Goal: Task Accomplishment & Management: Use online tool/utility

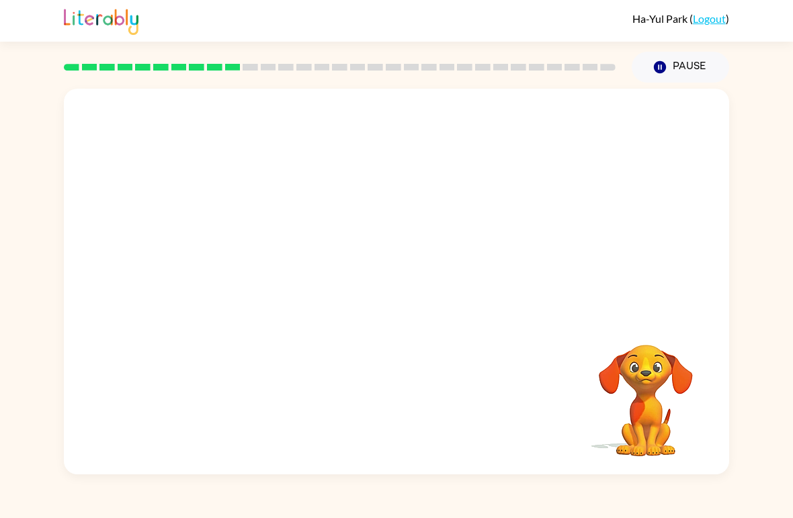
scroll to position [9, 0]
click at [271, 212] on video "Your browser must support playing .mp4 files to use Literably. Please try using…" at bounding box center [397, 203] width 666 height 228
click at [354, 221] on video "Your browser must support playing .mp4 files to use Literably. Please try using…" at bounding box center [397, 203] width 666 height 228
click at [392, 297] on icon "button" at bounding box center [397, 289] width 24 height 24
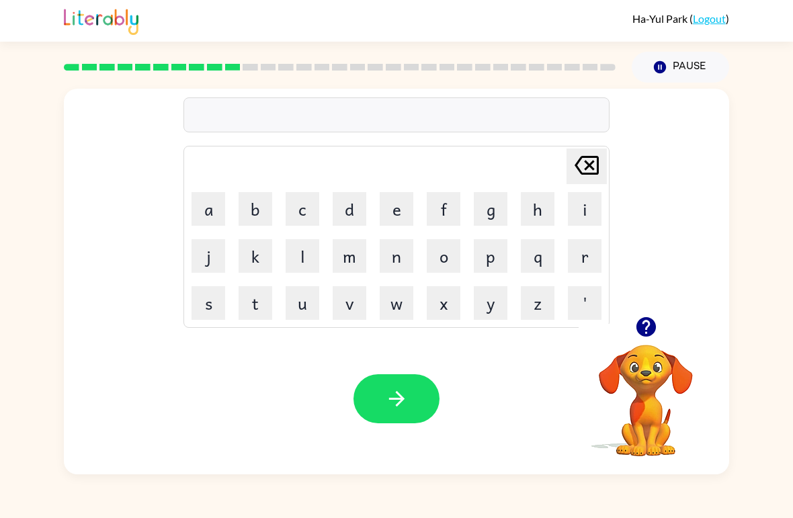
click at [651, 336] on icon "button" at bounding box center [645, 326] width 19 height 19
click at [302, 309] on button "u" at bounding box center [303, 303] width 34 height 34
click at [397, 251] on button "n" at bounding box center [397, 256] width 34 height 34
click at [652, 333] on icon "button" at bounding box center [645, 326] width 19 height 19
click at [444, 203] on button "f" at bounding box center [444, 209] width 34 height 34
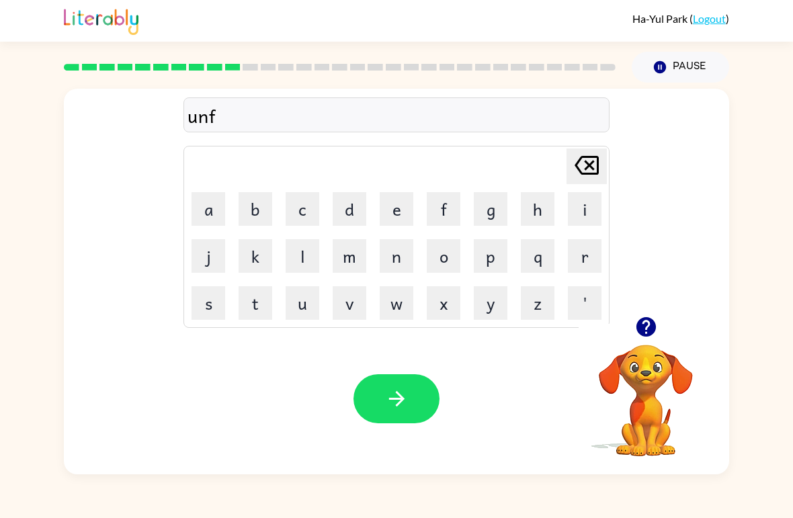
click at [654, 333] on icon "button" at bounding box center [645, 326] width 19 height 19
click at [193, 221] on button "a" at bounding box center [209, 209] width 34 height 34
click at [317, 253] on button "l" at bounding box center [303, 256] width 34 height 34
click at [358, 205] on button "d" at bounding box center [350, 209] width 34 height 34
click at [407, 395] on icon "button" at bounding box center [397, 399] width 24 height 24
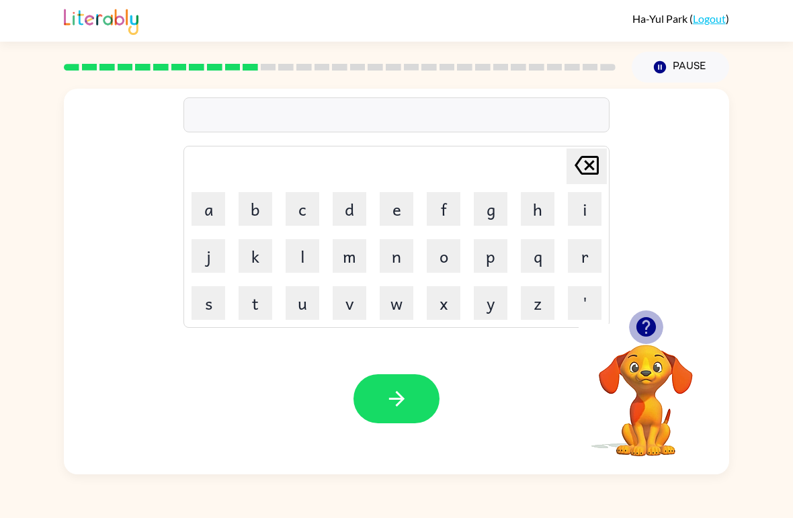
click at [645, 320] on icon "button" at bounding box center [645, 326] width 19 height 19
click at [654, 315] on button "button" at bounding box center [646, 327] width 34 height 34
click at [352, 214] on button "d" at bounding box center [350, 209] width 34 height 34
click at [442, 258] on button "o" at bounding box center [444, 256] width 34 height 34
click at [590, 169] on icon "[PERSON_NAME] last character input" at bounding box center [587, 165] width 32 height 32
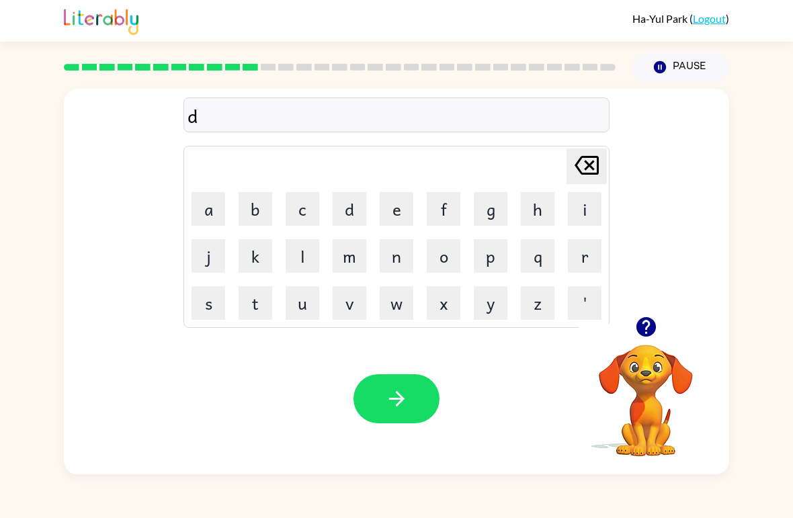
click at [444, 255] on button "o" at bounding box center [444, 256] width 34 height 34
click at [314, 305] on button "u" at bounding box center [303, 303] width 34 height 34
click at [582, 151] on icon "[PERSON_NAME] last character input" at bounding box center [587, 165] width 32 height 32
click at [253, 309] on button "t" at bounding box center [256, 303] width 34 height 34
click at [400, 217] on button "e" at bounding box center [397, 209] width 34 height 34
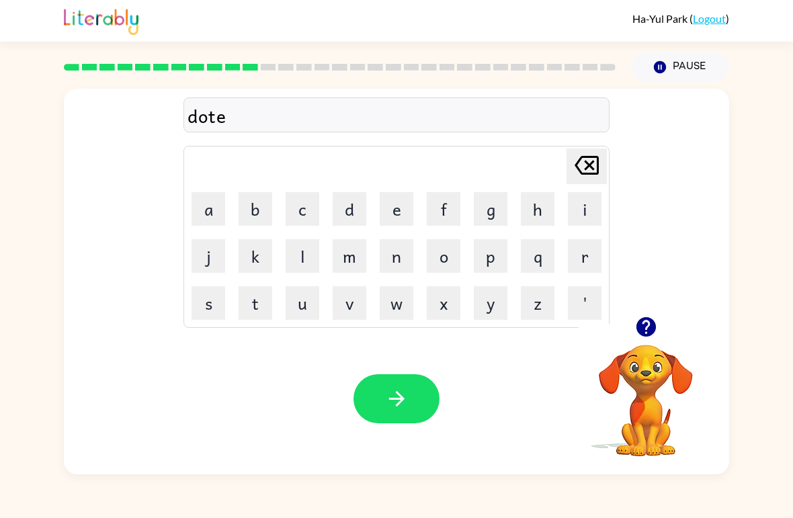
click at [407, 405] on icon "button" at bounding box center [397, 399] width 24 height 24
click at [241, 210] on button "b" at bounding box center [256, 209] width 34 height 34
click at [397, 221] on button "e" at bounding box center [397, 209] width 34 height 34
click at [349, 212] on button "d" at bounding box center [350, 209] width 34 height 34
click at [253, 312] on button "t" at bounding box center [256, 303] width 34 height 34
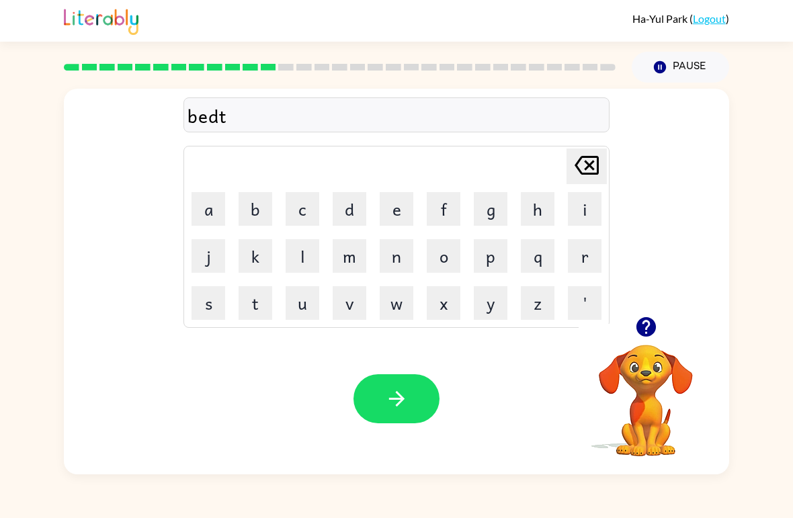
click at [579, 216] on button "i" at bounding box center [585, 209] width 34 height 34
click at [353, 260] on button "m" at bounding box center [350, 256] width 34 height 34
click at [393, 214] on button "e" at bounding box center [397, 209] width 34 height 34
click at [432, 400] on button "button" at bounding box center [397, 399] width 86 height 49
click at [448, 202] on button "f" at bounding box center [444, 209] width 34 height 34
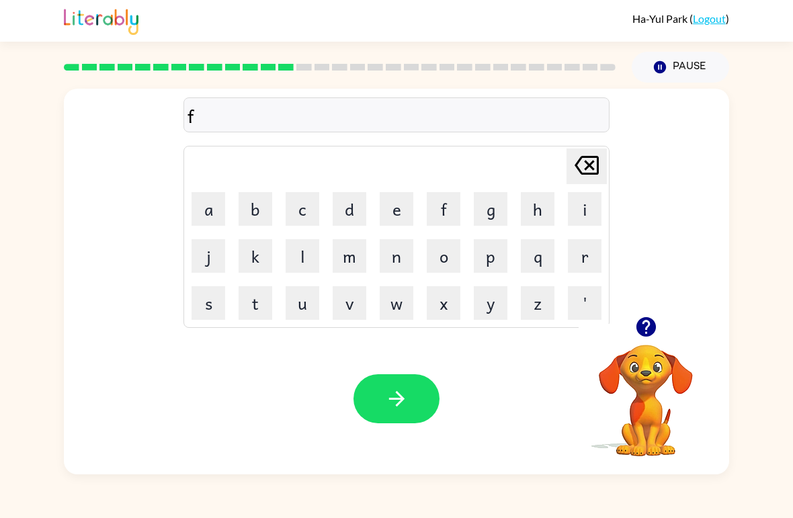
click at [651, 325] on icon "button" at bounding box center [645, 326] width 19 height 19
click at [390, 219] on button "e" at bounding box center [397, 209] width 34 height 34
click at [350, 206] on button "d" at bounding box center [350, 209] width 34 height 34
click at [399, 252] on button "n" at bounding box center [397, 256] width 34 height 34
click at [412, 219] on button "e" at bounding box center [397, 209] width 34 height 34
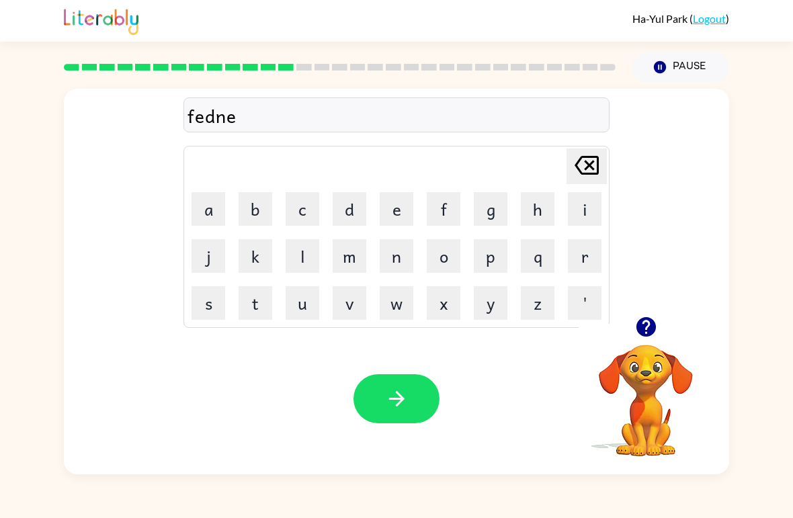
click at [214, 313] on button "s" at bounding box center [209, 303] width 34 height 34
click at [414, 404] on button "button" at bounding box center [397, 399] width 86 height 49
click at [352, 202] on button "d" at bounding box center [350, 209] width 34 height 34
click at [569, 206] on button "i" at bounding box center [585, 209] width 34 height 34
click at [307, 252] on button "l" at bounding box center [303, 256] width 34 height 34
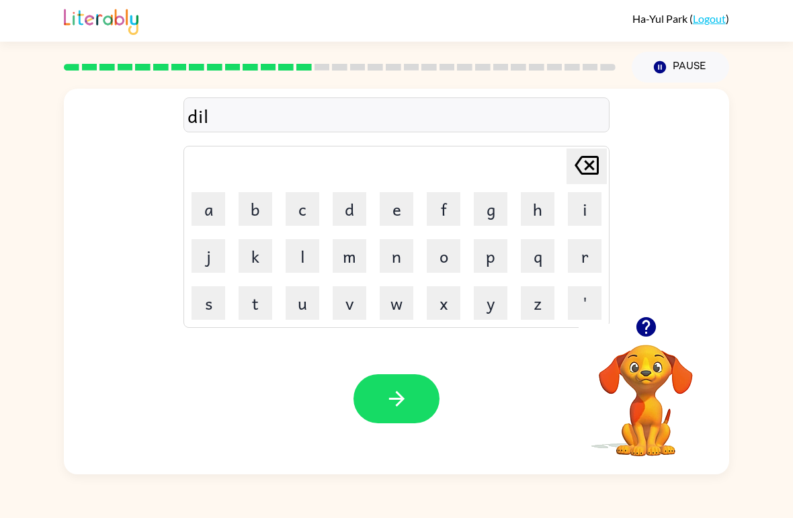
click at [388, 211] on button "e" at bounding box center [397, 209] width 34 height 34
click at [494, 305] on button "y" at bounding box center [491, 303] width 34 height 34
click at [399, 224] on button "e" at bounding box center [397, 209] width 34 height 34
click at [582, 170] on icon "[PERSON_NAME] last character input" at bounding box center [587, 165] width 32 height 32
click at [410, 415] on button "button" at bounding box center [397, 399] width 86 height 49
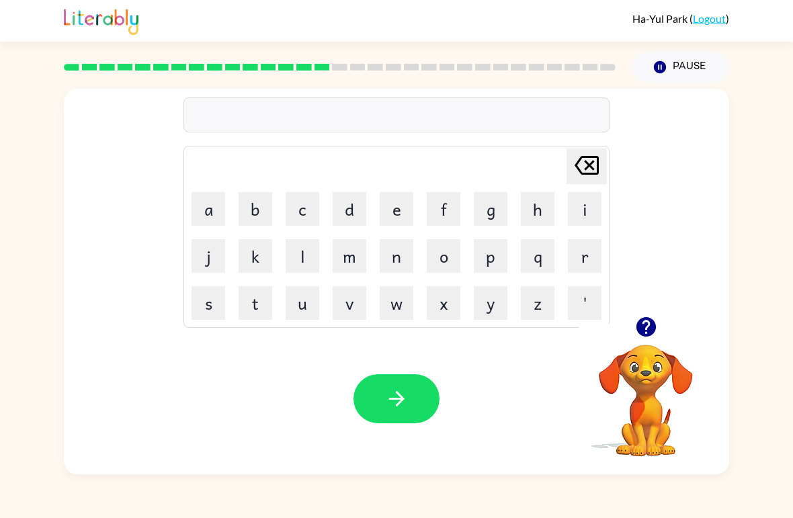
click at [647, 331] on icon "button" at bounding box center [645, 326] width 19 height 19
click at [266, 306] on button "t" at bounding box center [256, 303] width 34 height 34
click at [580, 248] on button "r" at bounding box center [585, 256] width 34 height 34
click at [439, 251] on button "o" at bounding box center [444, 256] width 34 height 34
click at [346, 260] on button "m" at bounding box center [350, 256] width 34 height 34
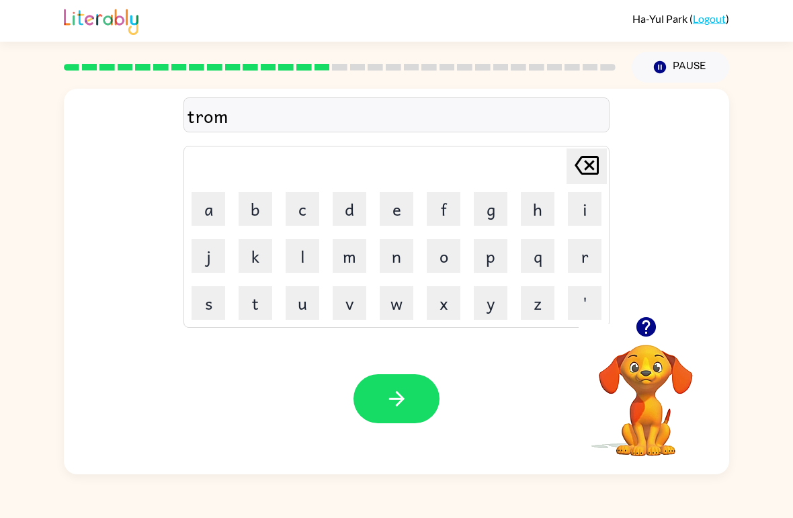
click at [635, 329] on icon "button" at bounding box center [647, 327] width 24 height 24
click at [401, 392] on icon "button" at bounding box center [397, 399] width 24 height 24
click at [192, 304] on button "s" at bounding box center [209, 303] width 34 height 34
click at [649, 321] on icon "button" at bounding box center [645, 326] width 19 height 19
click at [387, 212] on button "e" at bounding box center [397, 209] width 34 height 34
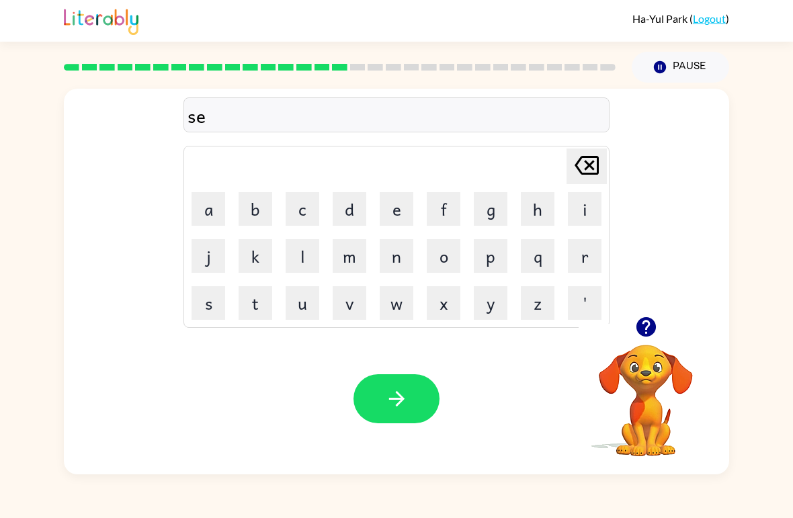
click at [249, 312] on button "t" at bounding box center [256, 303] width 34 height 34
click at [385, 216] on button "e" at bounding box center [397, 209] width 34 height 34
click at [590, 163] on icon "[PERSON_NAME] last character input" at bounding box center [587, 165] width 32 height 32
click at [387, 409] on icon "button" at bounding box center [397, 399] width 24 height 24
click at [646, 323] on icon "button" at bounding box center [647, 327] width 24 height 24
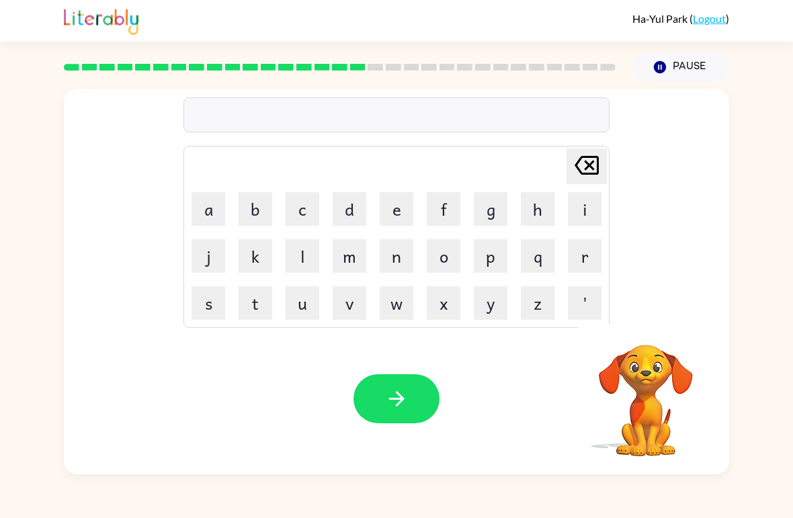
click at [245, 209] on button "b" at bounding box center [256, 209] width 34 height 34
click at [592, 265] on button "r" at bounding box center [585, 256] width 34 height 34
click at [572, 219] on button "i" at bounding box center [585, 209] width 34 height 34
click at [362, 247] on button "m" at bounding box center [350, 256] width 34 height 34
click at [579, 219] on button "i" at bounding box center [585, 209] width 34 height 34
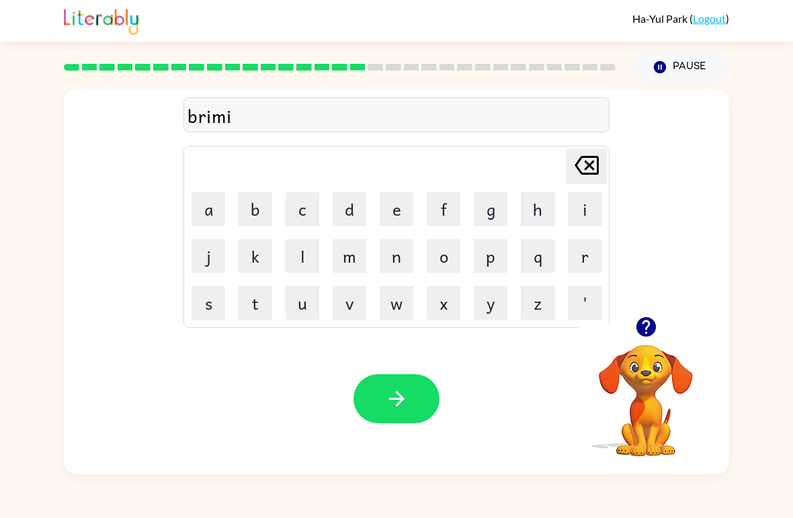
click at [401, 270] on button "n" at bounding box center [397, 256] width 34 height 34
click at [489, 221] on button "g" at bounding box center [491, 209] width 34 height 34
click at [423, 403] on button "button" at bounding box center [397, 399] width 86 height 49
click at [492, 258] on button "p" at bounding box center [491, 256] width 34 height 34
click at [296, 267] on button "l" at bounding box center [303, 256] width 34 height 34
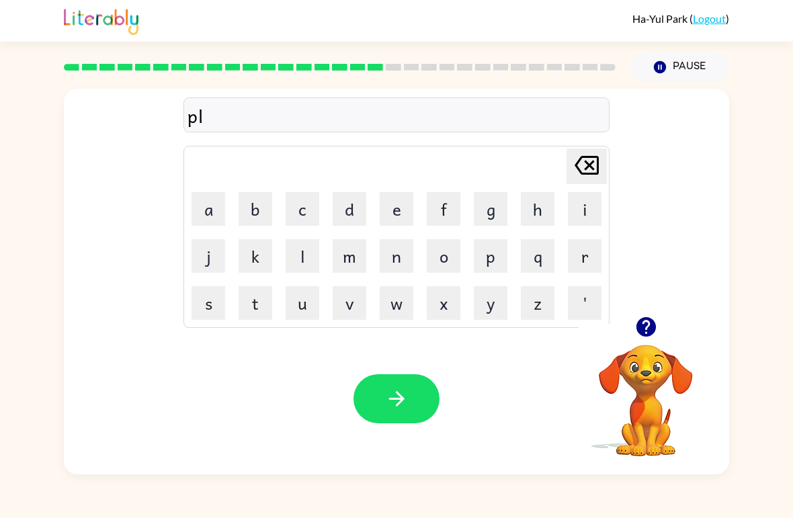
click at [206, 215] on button "a" at bounding box center [209, 209] width 34 height 34
click at [207, 306] on button "s" at bounding box center [209, 303] width 34 height 34
click at [258, 305] on button "t" at bounding box center [256, 303] width 34 height 34
click at [587, 217] on button "i" at bounding box center [585, 209] width 34 height 34
click at [260, 260] on button "k" at bounding box center [256, 256] width 34 height 34
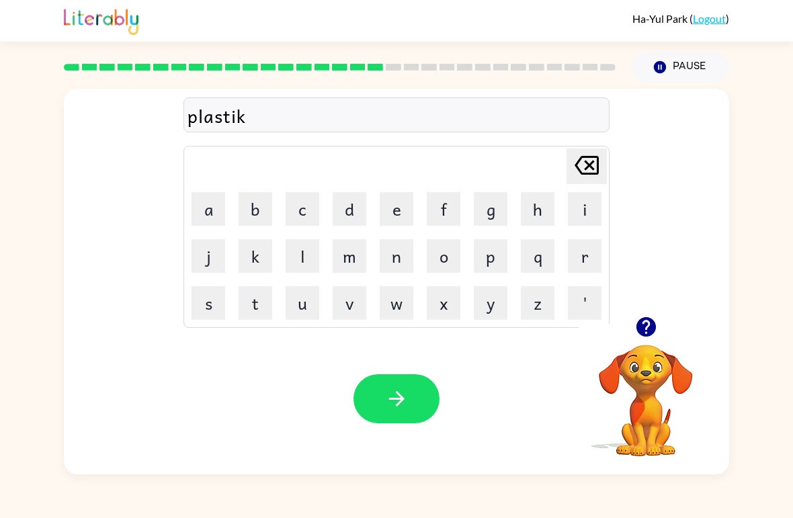
click at [588, 165] on icon at bounding box center [587, 165] width 24 height 19
click at [311, 196] on button "c" at bounding box center [303, 209] width 34 height 34
click at [412, 410] on button "button" at bounding box center [397, 399] width 86 height 49
click at [354, 219] on button "d" at bounding box center [350, 209] width 34 height 34
click at [574, 210] on button "i" at bounding box center [585, 209] width 34 height 34
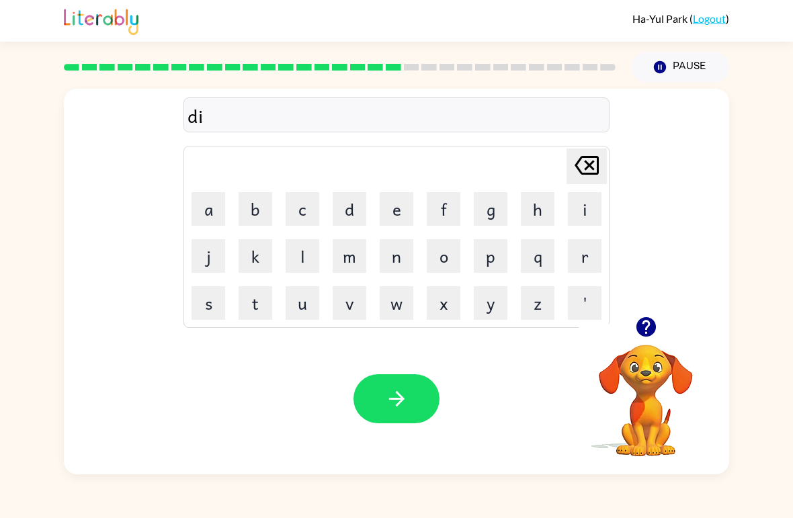
click at [203, 328] on div "Your browser must support playing .mp4 files to use Literably. Please try using…" at bounding box center [397, 398] width 666 height 151
click at [203, 307] on button "s" at bounding box center [209, 303] width 34 height 34
click at [492, 253] on button "p" at bounding box center [491, 256] width 34 height 34
click at [299, 259] on button "l" at bounding box center [303, 256] width 34 height 34
click at [215, 212] on button "a" at bounding box center [209, 209] width 34 height 34
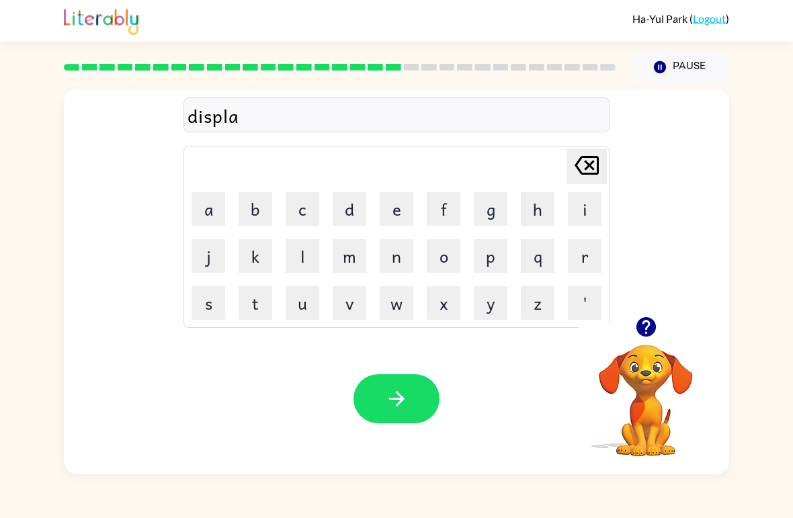
click at [483, 309] on button "y" at bounding box center [491, 303] width 34 height 34
click at [398, 403] on icon "button" at bounding box center [397, 399] width 24 height 24
click at [344, 196] on button "d" at bounding box center [350, 209] width 34 height 34
click at [436, 260] on button "o" at bounding box center [444, 256] width 34 height 34
click at [211, 316] on button "s" at bounding box center [209, 303] width 34 height 34
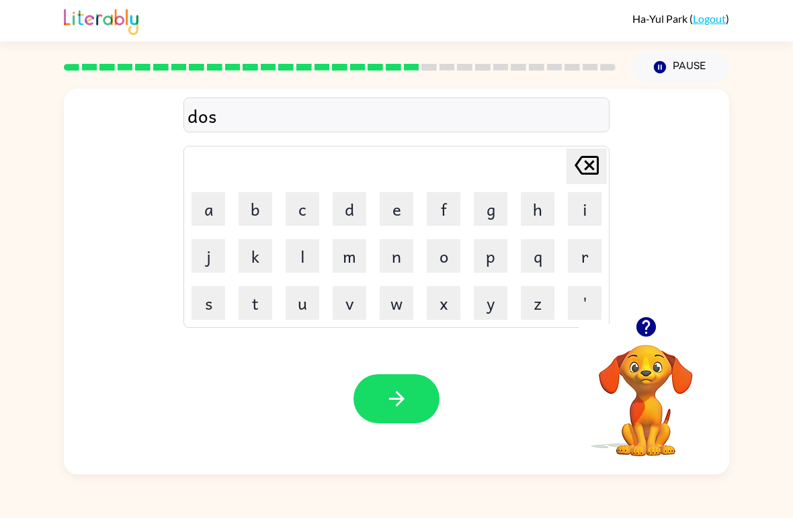
click at [253, 307] on button "t" at bounding box center [256, 303] width 34 height 34
click at [265, 310] on button "t" at bounding box center [256, 303] width 34 height 34
click at [592, 169] on icon at bounding box center [587, 165] width 24 height 19
click at [590, 210] on button "i" at bounding box center [585, 209] width 34 height 34
click at [640, 336] on icon "button" at bounding box center [647, 327] width 24 height 24
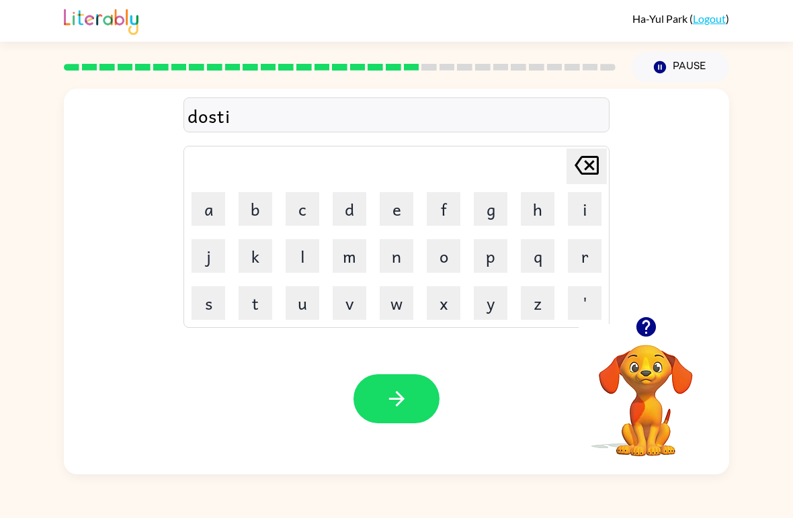
click at [392, 221] on button "e" at bounding box center [397, 209] width 34 height 34
click at [358, 209] on button "d" at bounding box center [350, 209] width 34 height 34
click at [405, 391] on icon "button" at bounding box center [397, 399] width 24 height 24
click at [208, 303] on button "s" at bounding box center [209, 303] width 34 height 34
click at [217, 214] on button "a" at bounding box center [209, 209] width 34 height 34
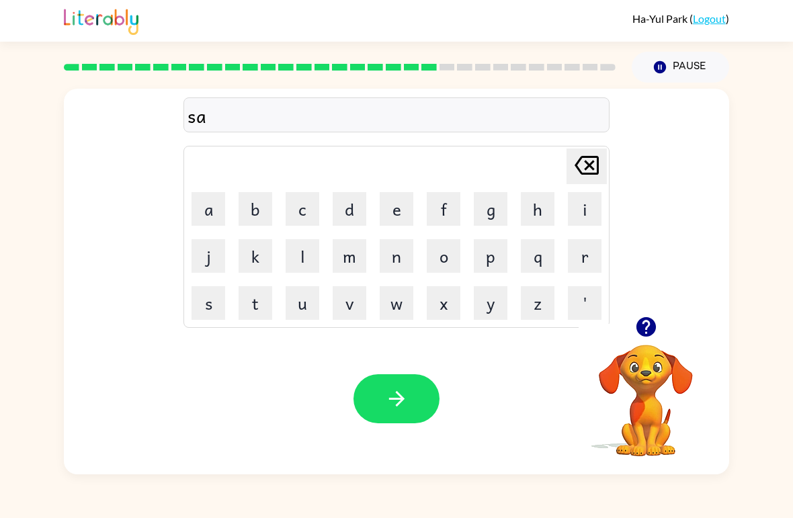
click at [391, 257] on button "n" at bounding box center [397, 256] width 34 height 34
click at [263, 302] on button "t" at bounding box center [256, 303] width 34 height 34
click at [436, 264] on button "o" at bounding box center [444, 256] width 34 height 34
click at [582, 173] on icon at bounding box center [587, 165] width 24 height 19
click at [208, 211] on button "a" at bounding box center [209, 209] width 34 height 34
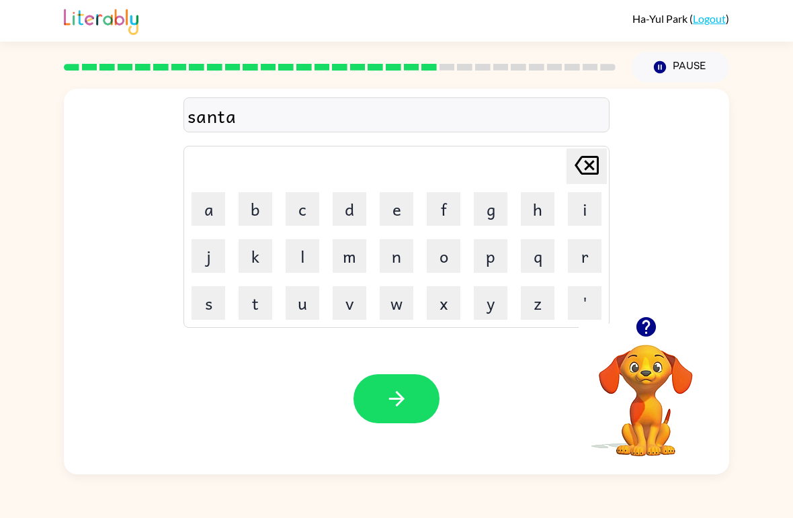
click at [500, 264] on button "p" at bounding box center [491, 256] width 34 height 34
click at [578, 221] on button "i" at bounding box center [585, 209] width 34 height 34
click at [359, 210] on button "d" at bounding box center [350, 209] width 34 height 34
click at [641, 343] on button "button" at bounding box center [646, 327] width 34 height 34
click at [589, 168] on icon at bounding box center [587, 165] width 24 height 19
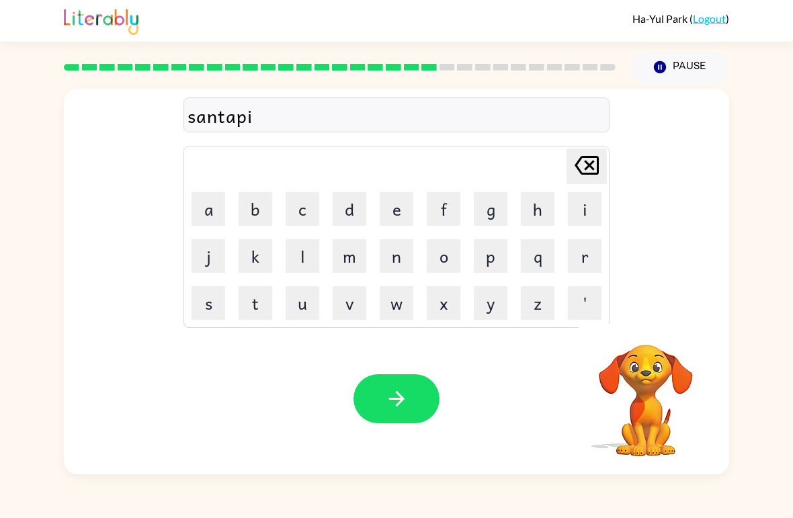
click at [588, 167] on icon at bounding box center [587, 165] width 24 height 19
click at [592, 169] on icon at bounding box center [587, 165] width 24 height 19
click at [349, 221] on button "d" at bounding box center [350, 209] width 34 height 34
click at [490, 262] on button "p" at bounding box center [491, 256] width 34 height 34
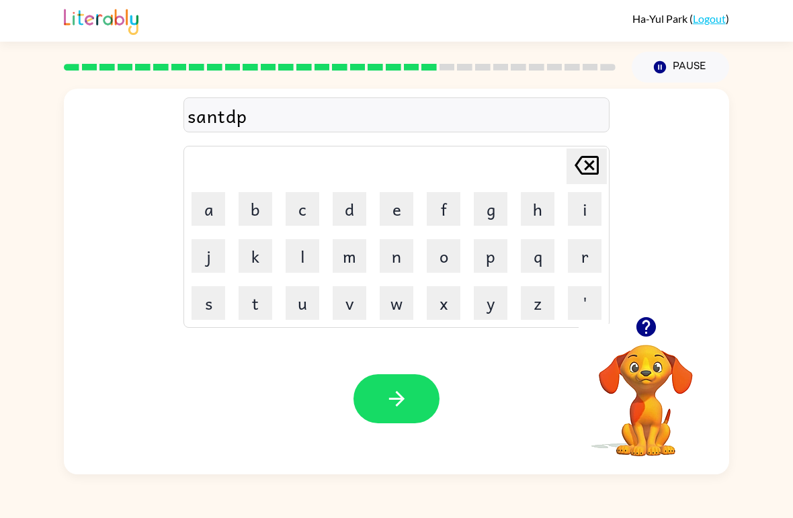
click at [575, 225] on button "i" at bounding box center [585, 209] width 34 height 34
click at [350, 212] on button "d" at bounding box center [350, 209] width 34 height 34
click at [409, 410] on button "button" at bounding box center [397, 399] width 86 height 49
click at [577, 256] on button "r" at bounding box center [585, 256] width 34 height 34
click at [214, 212] on button "a" at bounding box center [209, 209] width 34 height 34
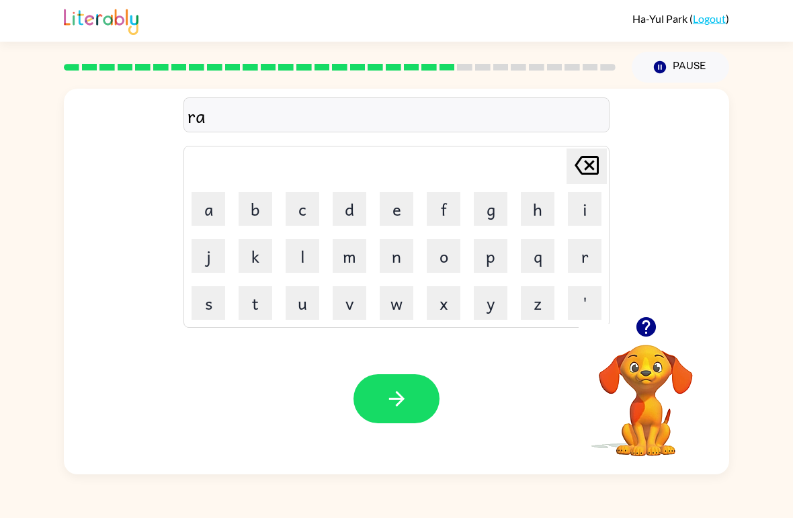
click at [592, 202] on button "i" at bounding box center [585, 209] width 34 height 34
click at [405, 251] on button "n" at bounding box center [397, 256] width 34 height 34
click at [317, 197] on button "c" at bounding box center [303, 209] width 34 height 34
click at [442, 265] on button "o" at bounding box center [444, 256] width 34 height 34
click at [250, 310] on button "t" at bounding box center [256, 303] width 34 height 34
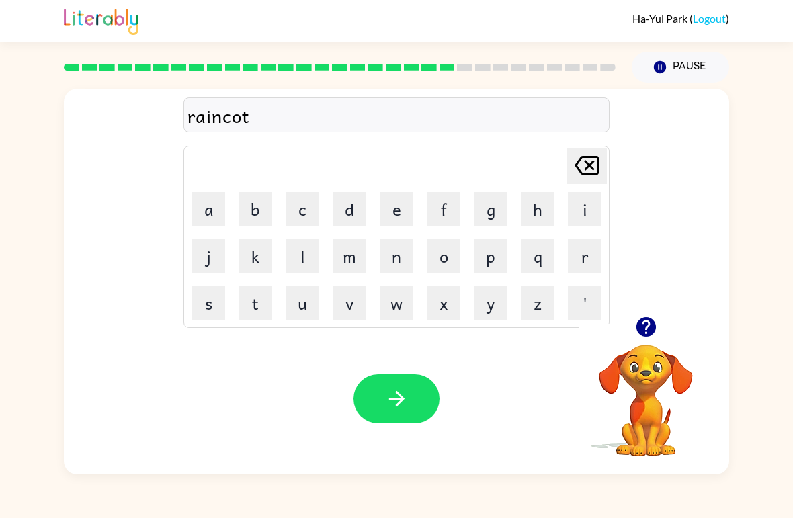
click at [393, 212] on button "e" at bounding box center [397, 209] width 34 height 34
click at [385, 422] on button "button" at bounding box center [397, 399] width 86 height 49
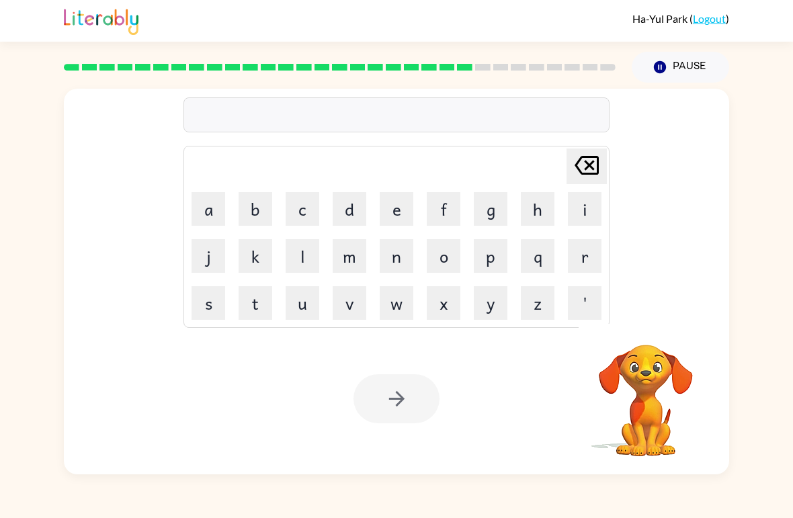
click at [351, 255] on button "m" at bounding box center [350, 256] width 34 height 34
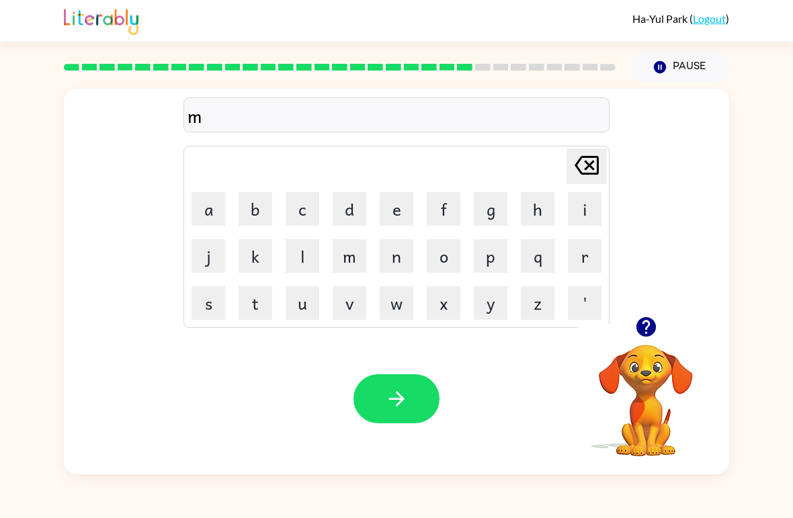
click at [214, 212] on button "a" at bounding box center [209, 209] width 34 height 34
click at [582, 258] on button "r" at bounding box center [585, 256] width 34 height 34
click at [251, 272] on button "k" at bounding box center [256, 256] width 34 height 34
click at [400, 206] on button "e" at bounding box center [397, 209] width 34 height 34
click at [572, 254] on button "r" at bounding box center [585, 256] width 34 height 34
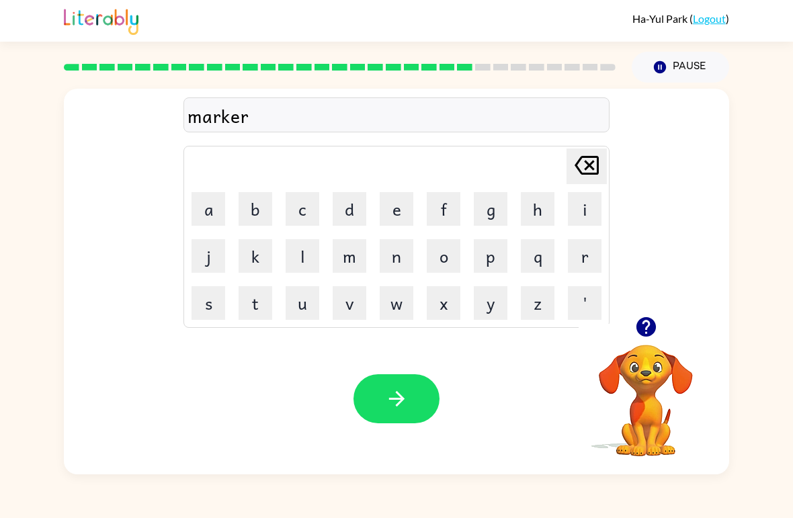
click at [405, 421] on button "button" at bounding box center [397, 399] width 86 height 49
click at [253, 217] on button "b" at bounding box center [256, 209] width 34 height 34
click at [200, 222] on button "a" at bounding box center [209, 209] width 34 height 34
click at [386, 259] on button "n" at bounding box center [397, 256] width 34 height 34
click at [206, 312] on button "s" at bounding box center [209, 303] width 34 height 34
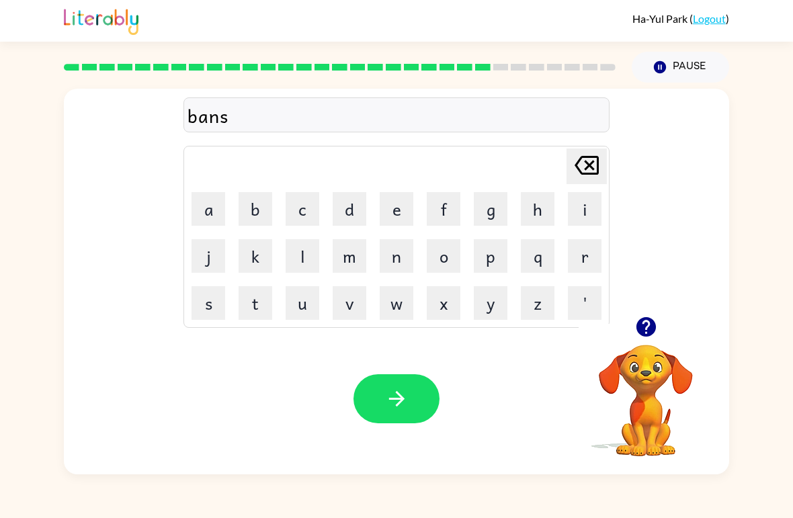
click at [581, 214] on button "i" at bounding box center [585, 209] width 34 height 34
click at [401, 245] on button "n" at bounding box center [397, 256] width 34 height 34
click at [498, 213] on button "g" at bounding box center [491, 209] width 34 height 34
click at [635, 336] on icon "button" at bounding box center [647, 327] width 24 height 24
click at [665, 312] on div at bounding box center [646, 327] width 134 height 34
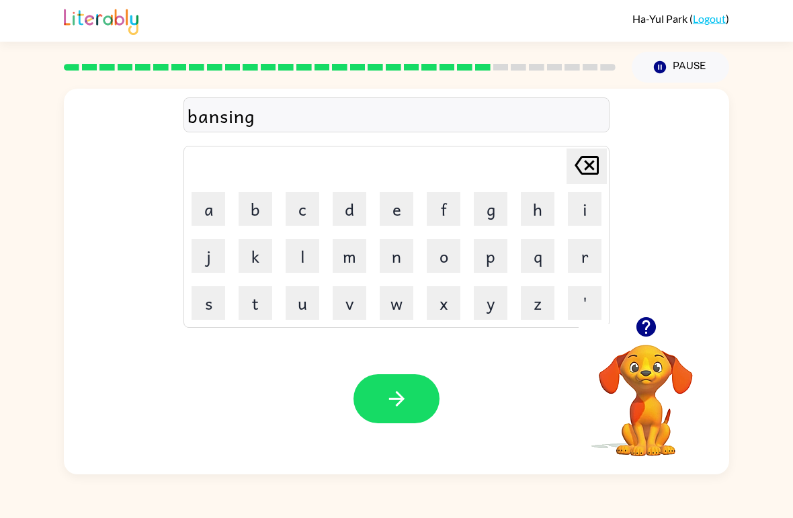
click at [664, 312] on div at bounding box center [646, 327] width 134 height 34
click at [636, 327] on icon "button" at bounding box center [647, 327] width 24 height 24
click at [399, 424] on button "button" at bounding box center [397, 399] width 86 height 49
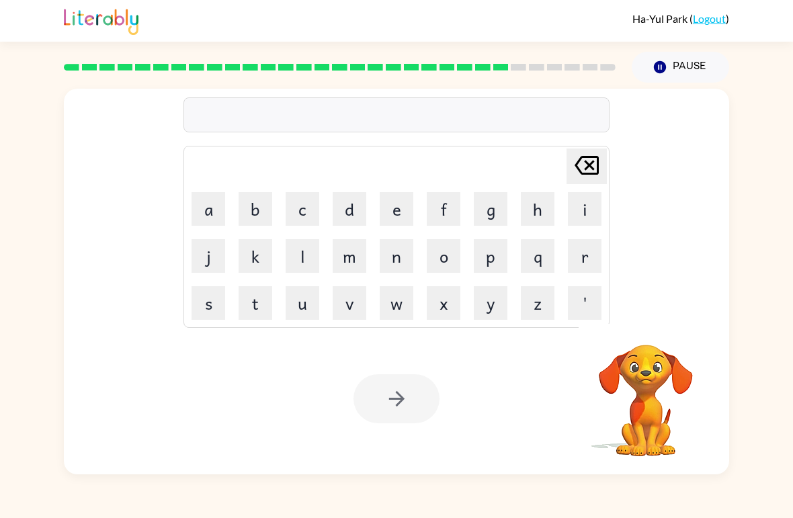
click at [619, 268] on div "[PERSON_NAME] last character input a b c d e f g h i j k l m n o p q r s t u v …" at bounding box center [397, 203] width 666 height 228
click at [635, 264] on div "[PERSON_NAME] last character input a b c d e f g h i j k l m n o p q r s t u v …" at bounding box center [397, 203] width 666 height 228
click at [649, 356] on video "Your browser must support playing .mp4 files to use Literably. Please try using…" at bounding box center [646, 391] width 134 height 134
click at [656, 364] on video "Your browser must support playing .mp4 files to use Literably. Please try using…" at bounding box center [646, 391] width 134 height 134
click at [655, 338] on icon "button" at bounding box center [647, 327] width 24 height 24
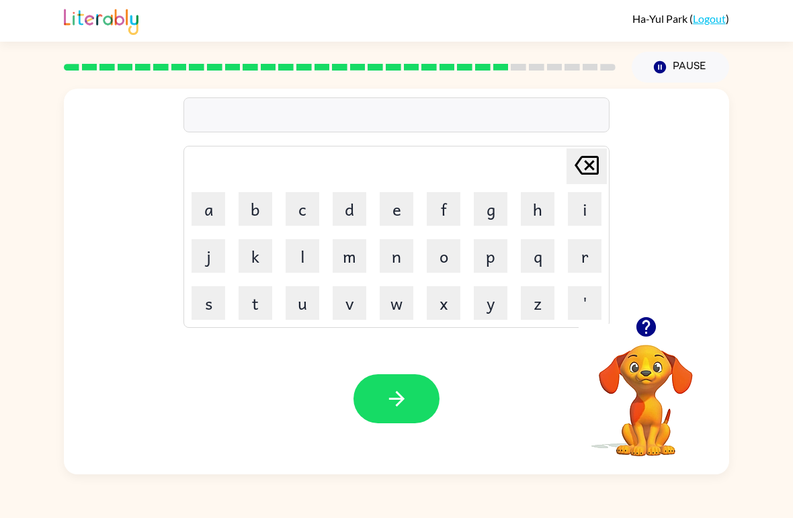
click at [487, 202] on button "g" at bounding box center [491, 209] width 34 height 34
click at [203, 222] on button "a" at bounding box center [209, 209] width 34 height 34
click at [243, 216] on button "b" at bounding box center [256, 209] width 34 height 34
click at [306, 262] on button "l" at bounding box center [303, 256] width 34 height 34
click at [588, 206] on button "i" at bounding box center [585, 209] width 34 height 34
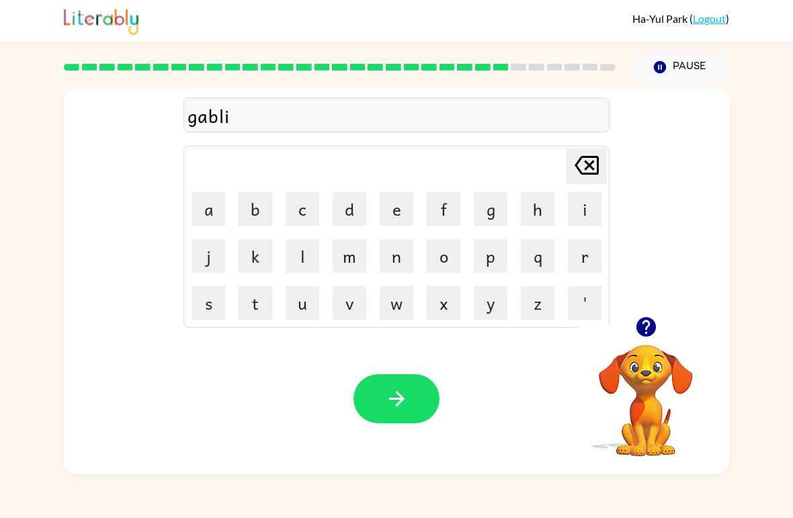
click at [397, 255] on button "n" at bounding box center [397, 256] width 34 height 34
click at [407, 401] on icon "button" at bounding box center [397, 399] width 24 height 24
click at [482, 207] on button "g" at bounding box center [491, 209] width 34 height 34
click at [655, 326] on icon "button" at bounding box center [645, 326] width 19 height 19
click at [211, 219] on button "a" at bounding box center [209, 209] width 34 height 34
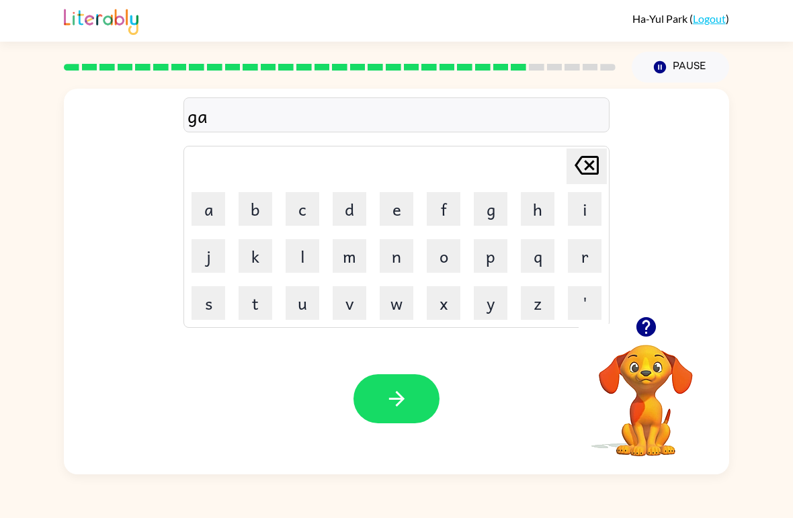
click at [248, 211] on button "b" at bounding box center [256, 209] width 34 height 34
click at [583, 259] on button "r" at bounding box center [585, 256] width 34 height 34
click at [593, 171] on icon "[PERSON_NAME] last character input" at bounding box center [587, 165] width 32 height 32
click at [589, 206] on button "i" at bounding box center [585, 209] width 34 height 34
click at [584, 267] on button "r" at bounding box center [585, 256] width 34 height 34
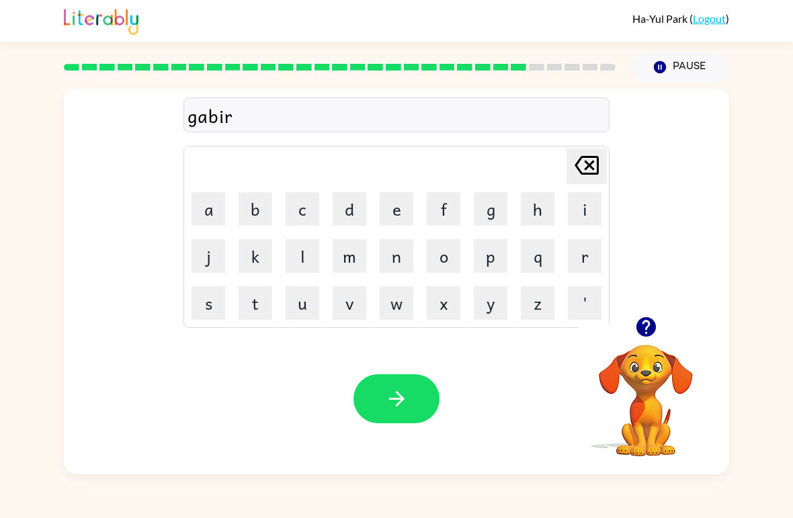
click at [352, 256] on button "m" at bounding box center [350, 256] width 34 height 34
click at [402, 208] on button "e" at bounding box center [397, 209] width 34 height 34
click at [376, 259] on td "n" at bounding box center [397, 256] width 46 height 46
click at [389, 258] on button "n" at bounding box center [397, 256] width 34 height 34
click at [261, 302] on button "t" at bounding box center [256, 303] width 34 height 34
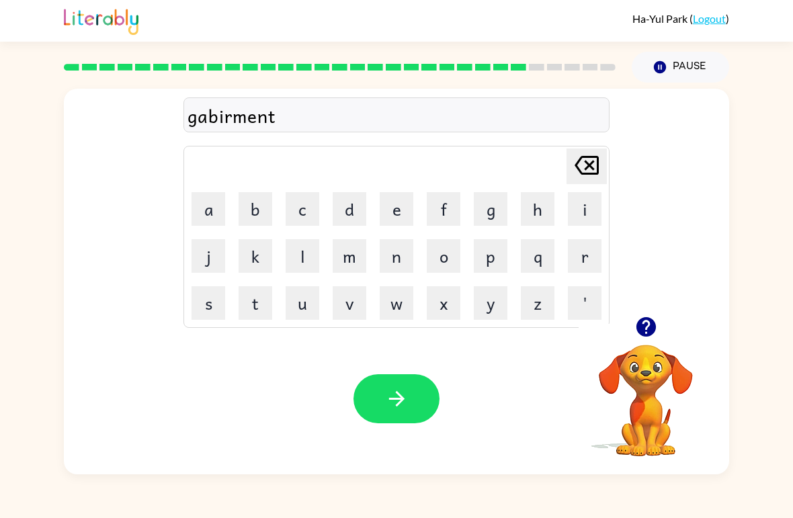
click at [429, 409] on button "button" at bounding box center [397, 399] width 86 height 49
click at [212, 297] on button "s" at bounding box center [209, 303] width 34 height 34
click at [249, 297] on button "t" at bounding box center [256, 303] width 34 height 34
click at [579, 256] on button "r" at bounding box center [585, 256] width 34 height 34
click at [644, 332] on icon "button" at bounding box center [645, 326] width 19 height 19
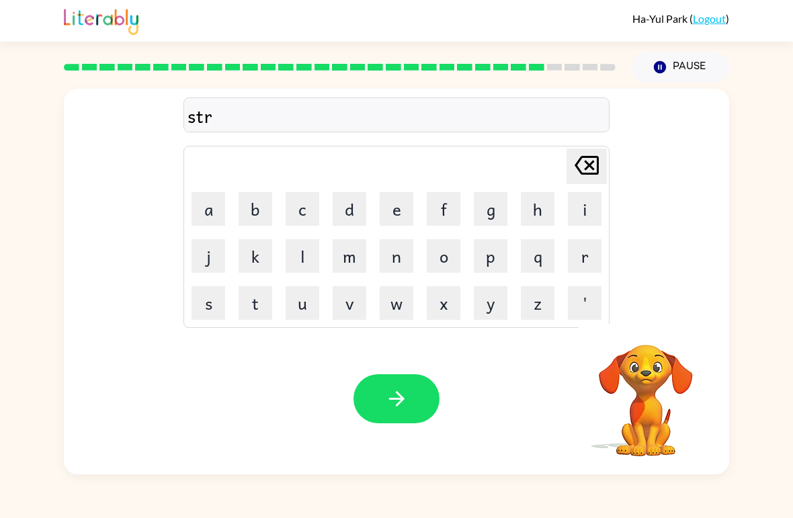
click at [196, 198] on button "a" at bounding box center [209, 209] width 34 height 34
click at [585, 206] on button "i" at bounding box center [585, 209] width 34 height 34
click at [405, 253] on button "n" at bounding box center [397, 256] width 34 height 34
click at [647, 330] on icon "button" at bounding box center [647, 327] width 24 height 24
click at [401, 401] on icon "button" at bounding box center [396, 398] width 15 height 15
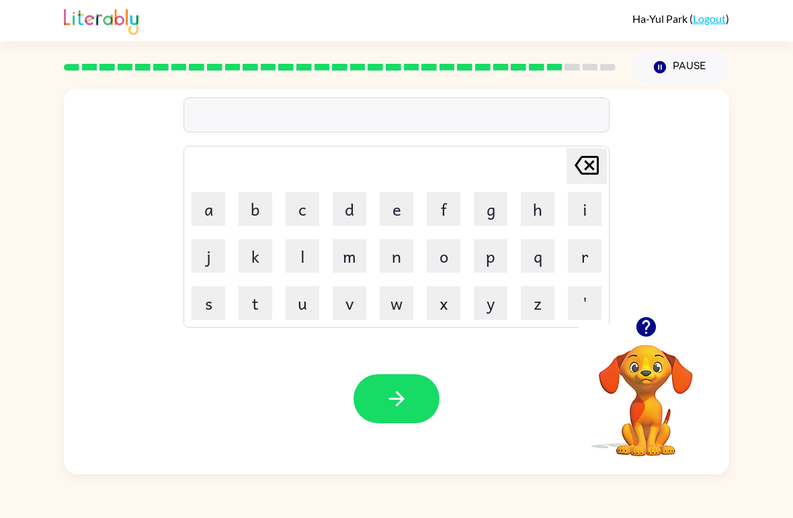
click at [209, 308] on button "s" at bounding box center [209, 303] width 34 height 34
click at [540, 196] on button "h" at bounding box center [538, 209] width 34 height 34
click at [219, 206] on button "a" at bounding box center [209, 209] width 34 height 34
click at [475, 274] on td "p" at bounding box center [491, 256] width 46 height 46
click at [408, 206] on button "e" at bounding box center [397, 209] width 34 height 34
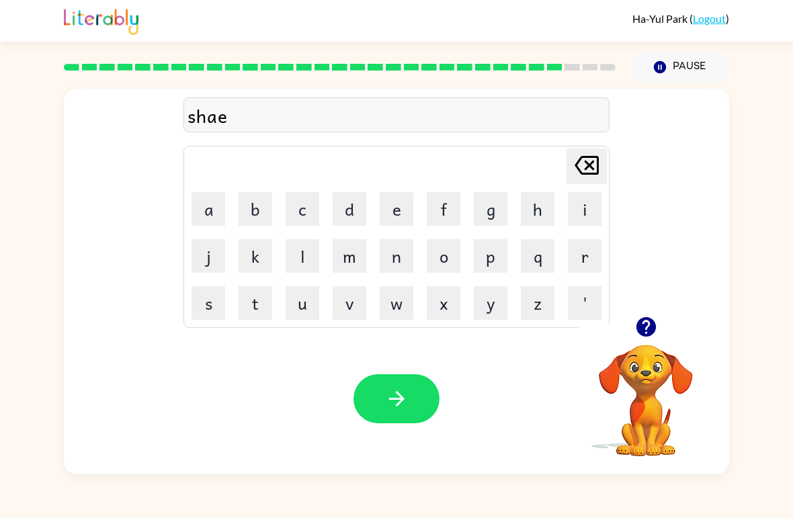
click at [490, 258] on button "p" at bounding box center [491, 256] width 34 height 34
click at [602, 153] on icon "[PERSON_NAME] last character input" at bounding box center [587, 165] width 32 height 32
click at [585, 171] on icon "[PERSON_NAME] last character input" at bounding box center [587, 165] width 32 height 32
click at [586, 211] on button "i" at bounding box center [585, 209] width 34 height 34
click at [491, 256] on button "p" at bounding box center [491, 256] width 34 height 34
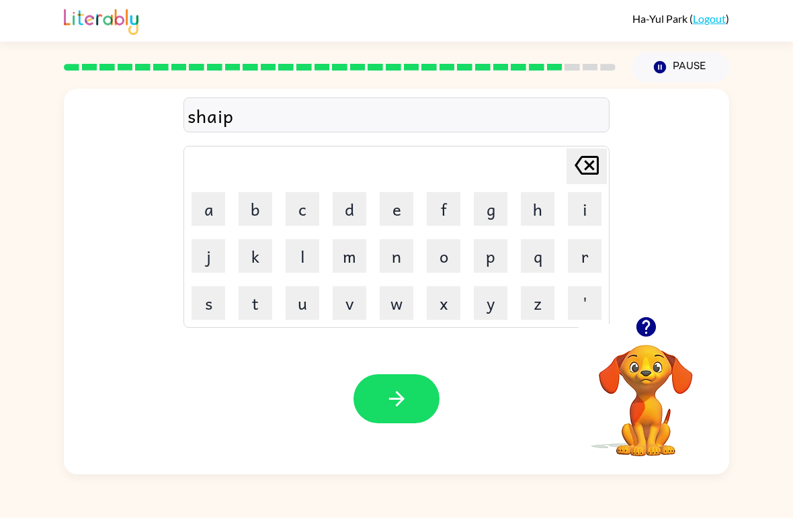
click at [583, 165] on icon "[PERSON_NAME] last character input" at bounding box center [587, 165] width 32 height 32
click at [583, 164] on icon "[PERSON_NAME] last character input" at bounding box center [587, 165] width 32 height 32
click at [139, 501] on div "Ha-[PERSON_NAME] ( Logout ) Pause Pause sha Delete Delete last character input …" at bounding box center [396, 259] width 793 height 518
click at [586, 213] on button "i" at bounding box center [585, 209] width 34 height 34
click at [492, 264] on button "p" at bounding box center [491, 256] width 34 height 34
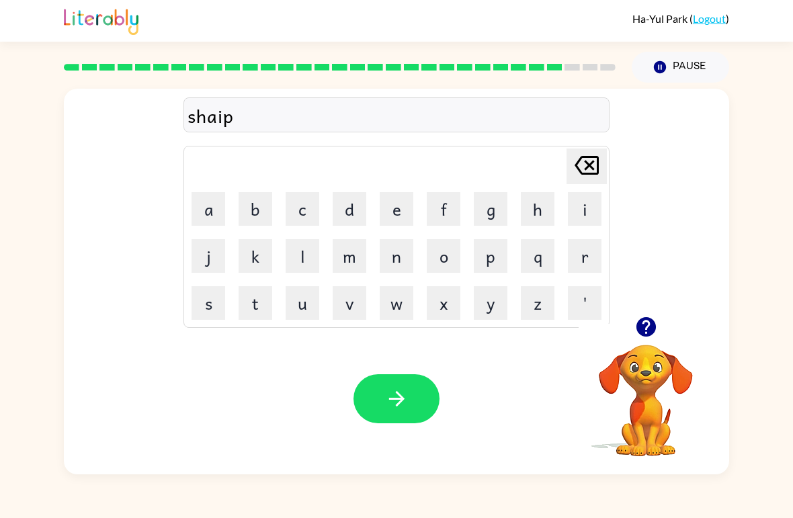
click at [382, 421] on button "button" at bounding box center [397, 399] width 86 height 49
click at [395, 219] on button "e" at bounding box center [397, 209] width 34 height 34
click at [439, 301] on button "x" at bounding box center [444, 303] width 34 height 34
click at [652, 319] on icon "button" at bounding box center [647, 327] width 24 height 24
click at [197, 213] on button "a" at bounding box center [209, 209] width 34 height 34
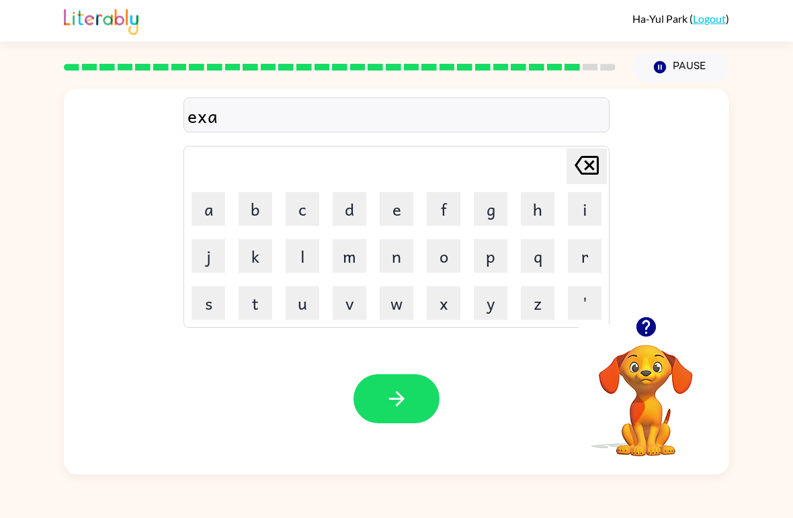
click at [589, 263] on button "r" at bounding box center [585, 256] width 34 height 34
click at [202, 206] on button "a" at bounding box center [209, 209] width 34 height 34
click at [391, 262] on button "n" at bounding box center [397, 256] width 34 height 34
click at [256, 315] on button "t" at bounding box center [256, 303] width 34 height 34
click at [388, 403] on icon "button" at bounding box center [397, 399] width 24 height 24
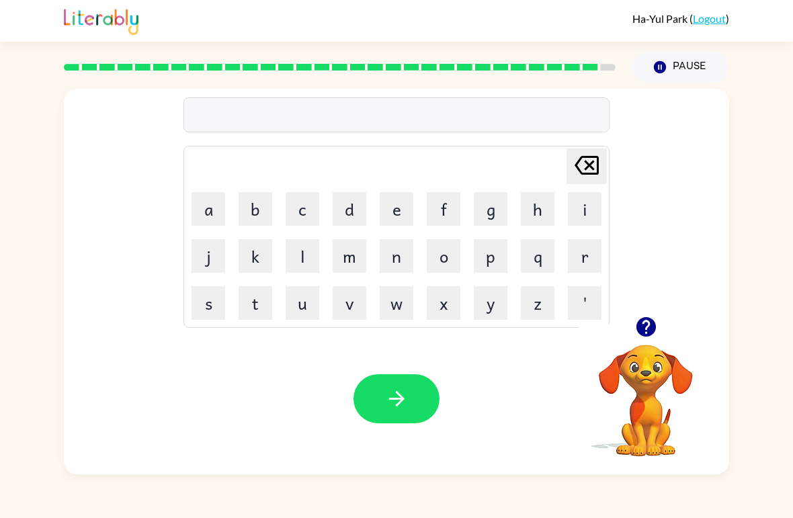
click at [633, 331] on button "button" at bounding box center [646, 327] width 34 height 34
click at [206, 261] on button "j" at bounding box center [209, 256] width 34 height 34
click at [449, 264] on button "o" at bounding box center [444, 256] width 34 height 34
click at [262, 206] on button "b" at bounding box center [256, 209] width 34 height 34
click at [662, 330] on button "button" at bounding box center [646, 327] width 34 height 34
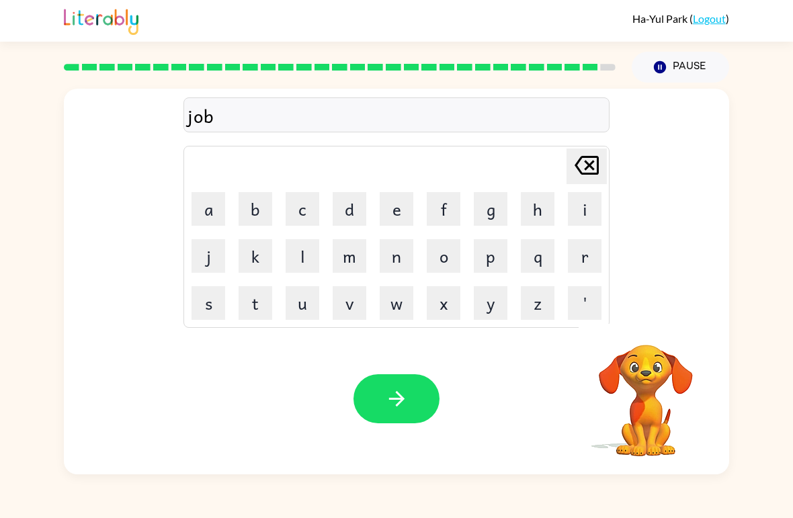
click at [492, 214] on button "g" at bounding box center [491, 209] width 34 height 34
click at [403, 206] on button "e" at bounding box center [397, 209] width 34 height 34
click at [587, 264] on button "r" at bounding box center [585, 256] width 34 height 34
click at [416, 402] on button "button" at bounding box center [397, 399] width 86 height 49
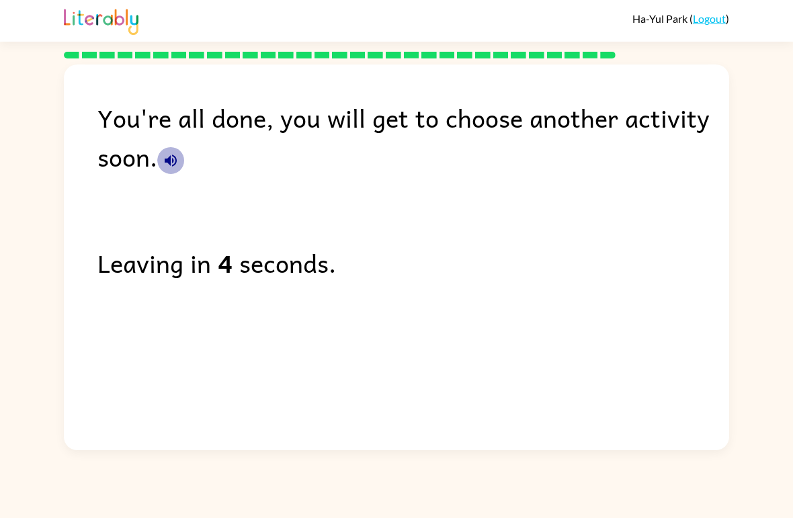
click at [167, 161] on icon "button" at bounding box center [171, 161] width 12 height 12
